Goal: Transaction & Acquisition: Subscribe to service/newsletter

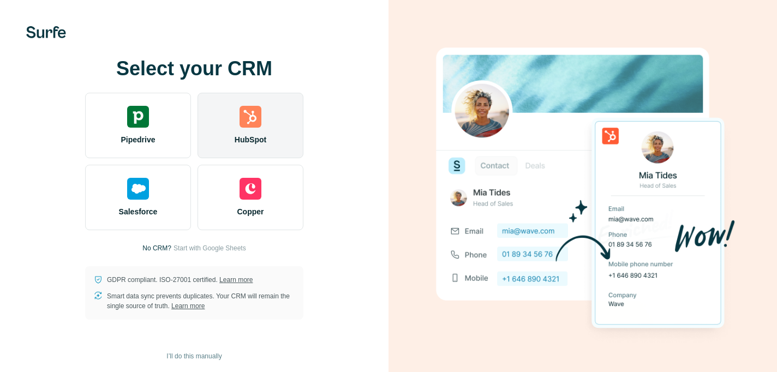
click at [259, 124] on img at bounding box center [251, 117] width 22 height 22
